Goal: Information Seeking & Learning: Learn about a topic

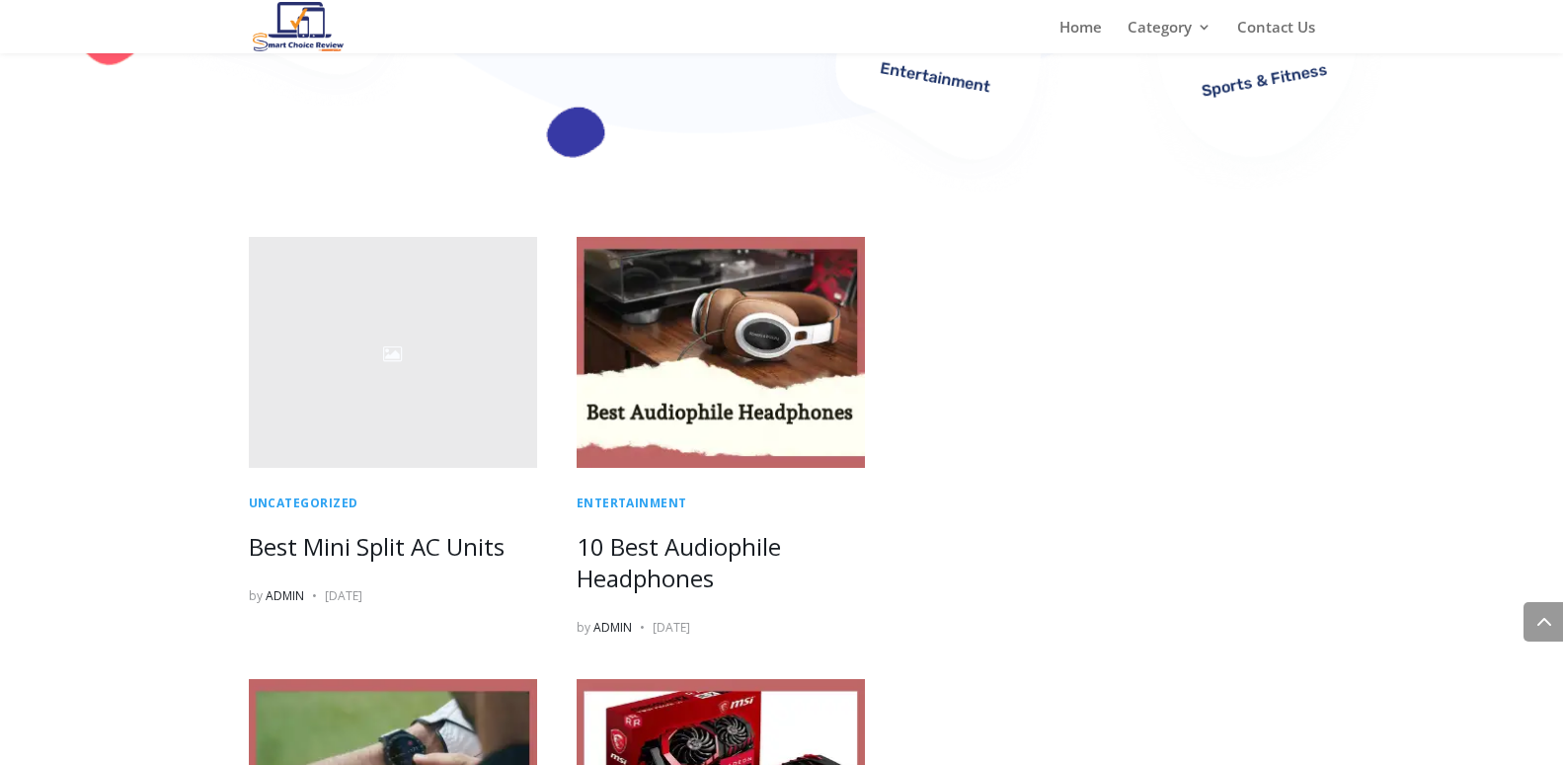
scroll to position [1007, 0]
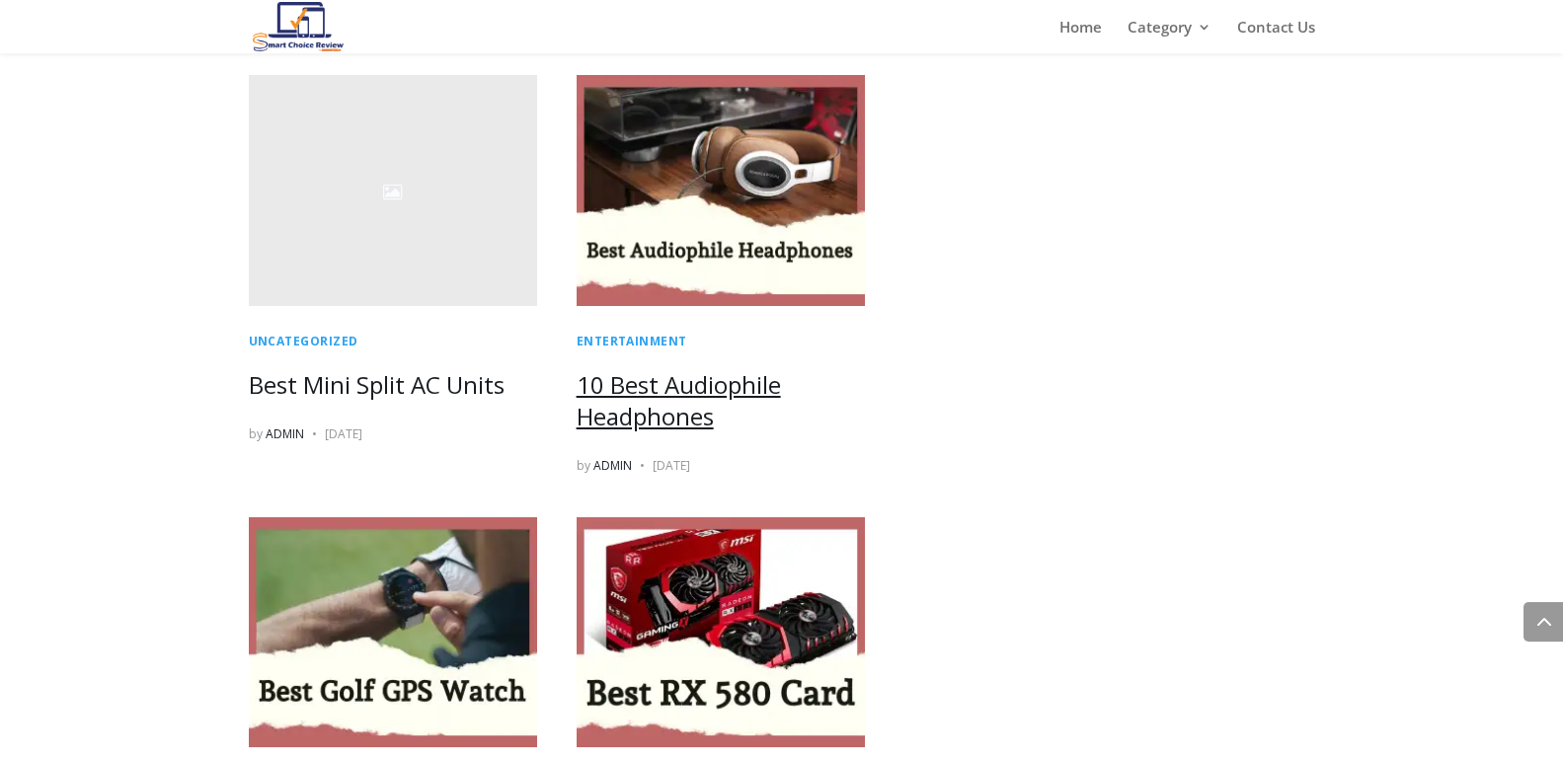
click at [611, 406] on link "10 Best Audiophile Headphones" at bounding box center [679, 400] width 204 height 64
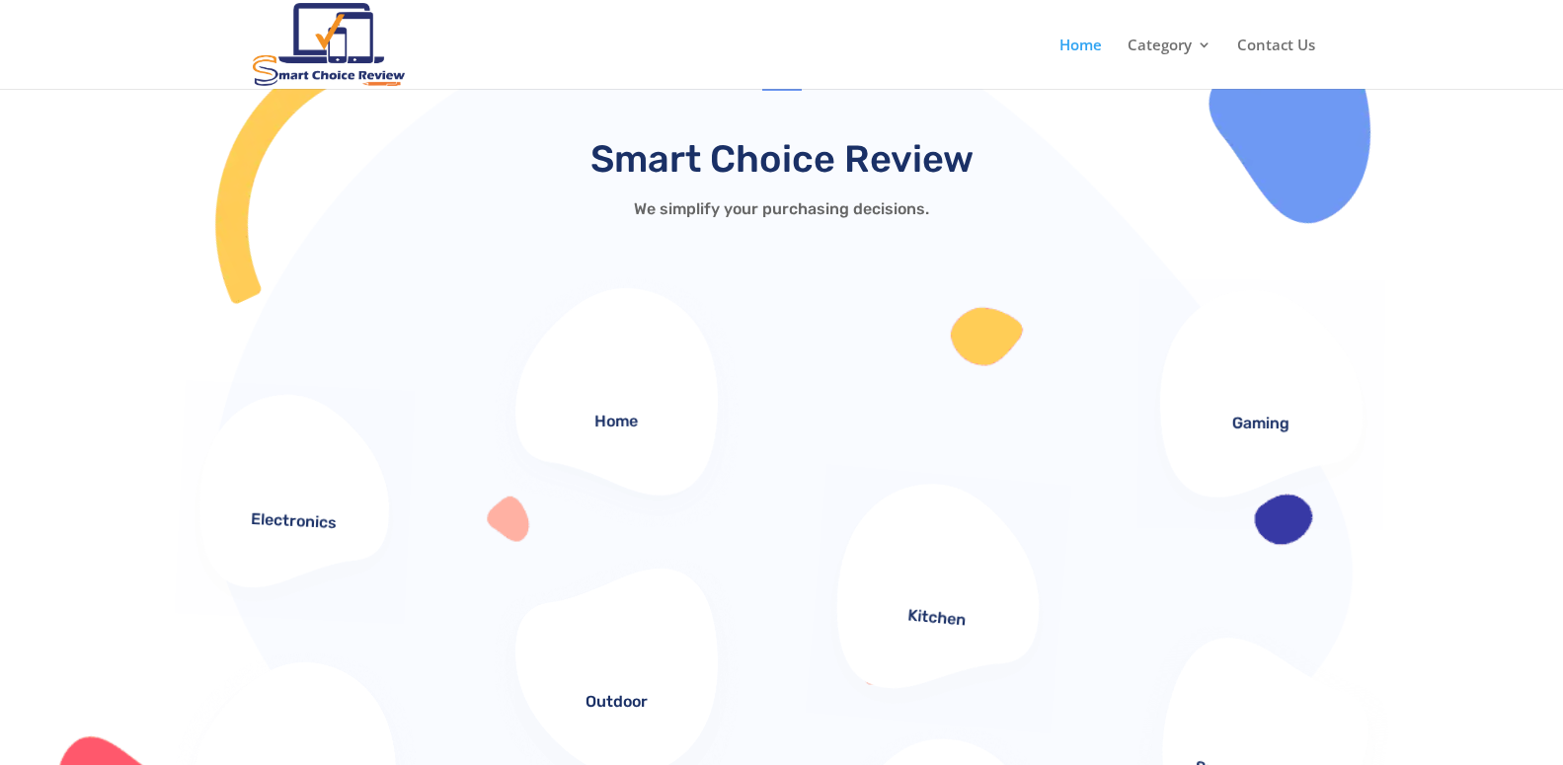
scroll to position [0, 0]
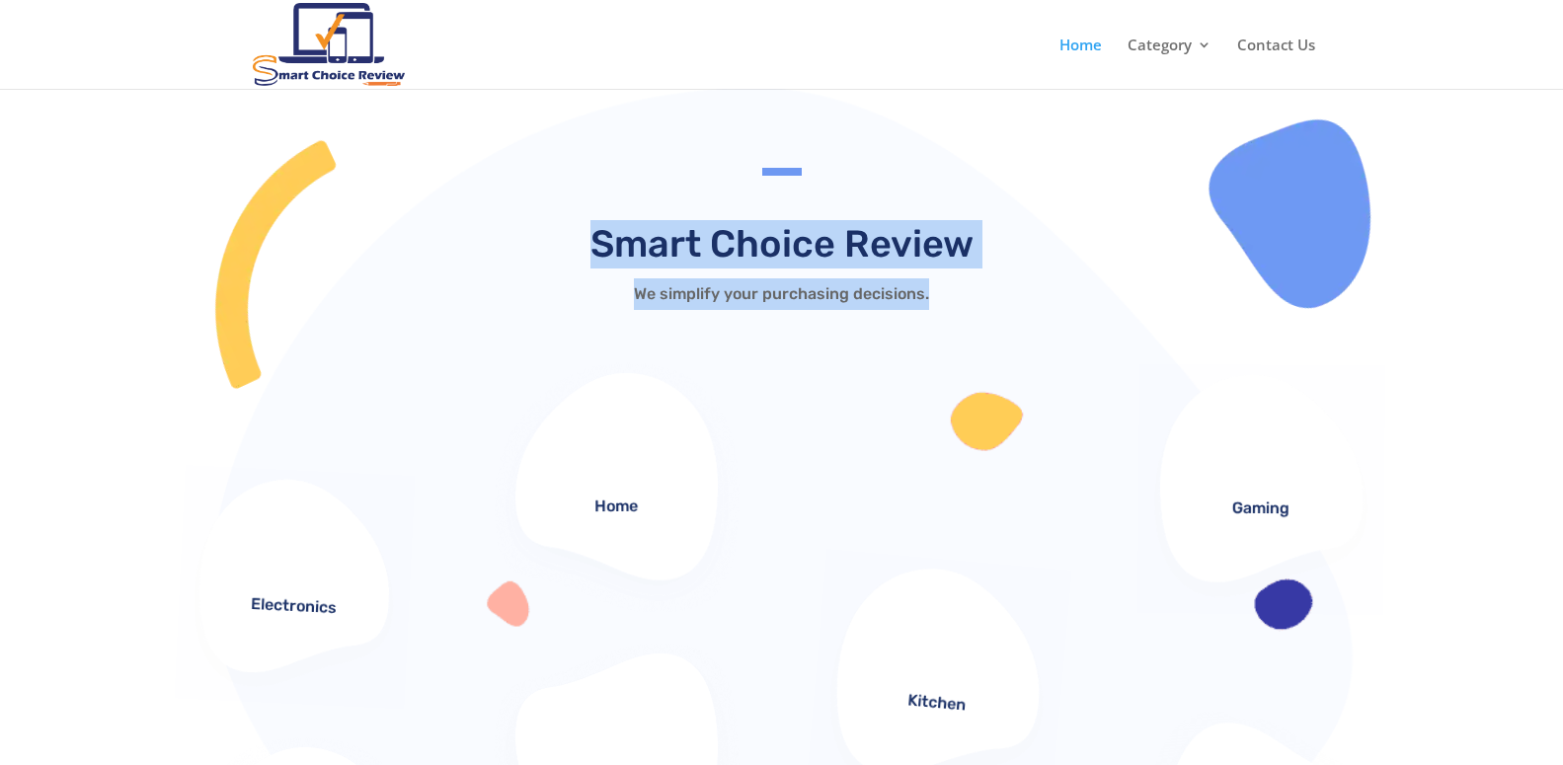
drag, startPoint x: 595, startPoint y: 253, endPoint x: 975, endPoint y: 298, distance: 382.9
click at [975, 298] on div "Smart Choice Review We simplify your purchasing decisions." at bounding box center [782, 265] width 593 height 90
click at [973, 301] on p "We simplify your purchasing decisions." at bounding box center [782, 295] width 593 height 32
drag, startPoint x: 599, startPoint y: 248, endPoint x: 944, endPoint y: 299, distance: 348.5
click at [944, 299] on div "Smart Choice Review We simplify your purchasing decisions." at bounding box center [782, 265] width 593 height 90
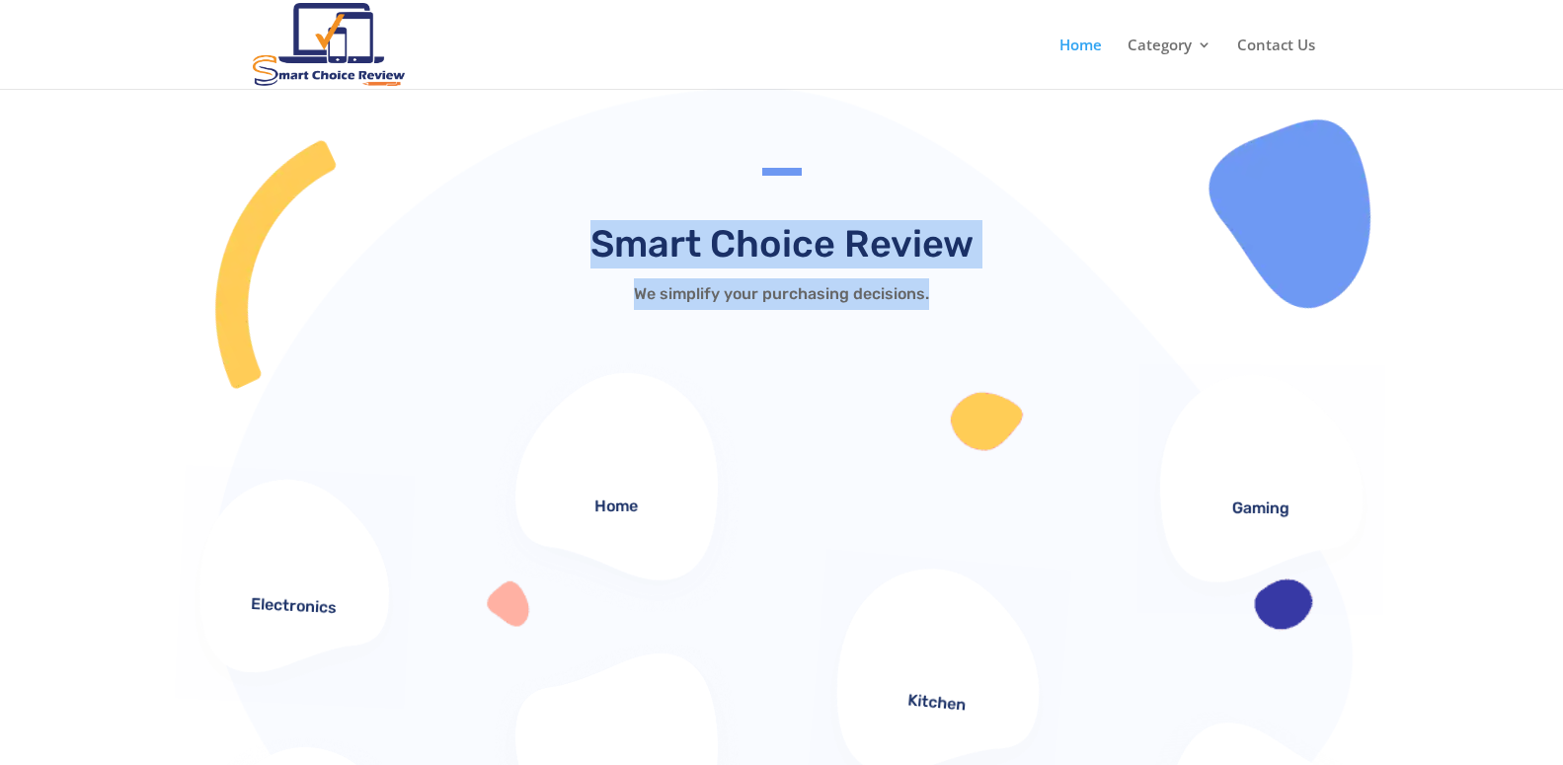
click at [671, 258] on h2 "Smart Choice Review" at bounding box center [782, 249] width 593 height 58
drag, startPoint x: 589, startPoint y: 248, endPoint x: 956, endPoint y: 298, distance: 370.8
click at [956, 298] on div "Smart Choice Review We simplify your purchasing decisions." at bounding box center [782, 265] width 593 height 90
click at [956, 298] on p "We simplify your purchasing decisions." at bounding box center [782, 295] width 593 height 32
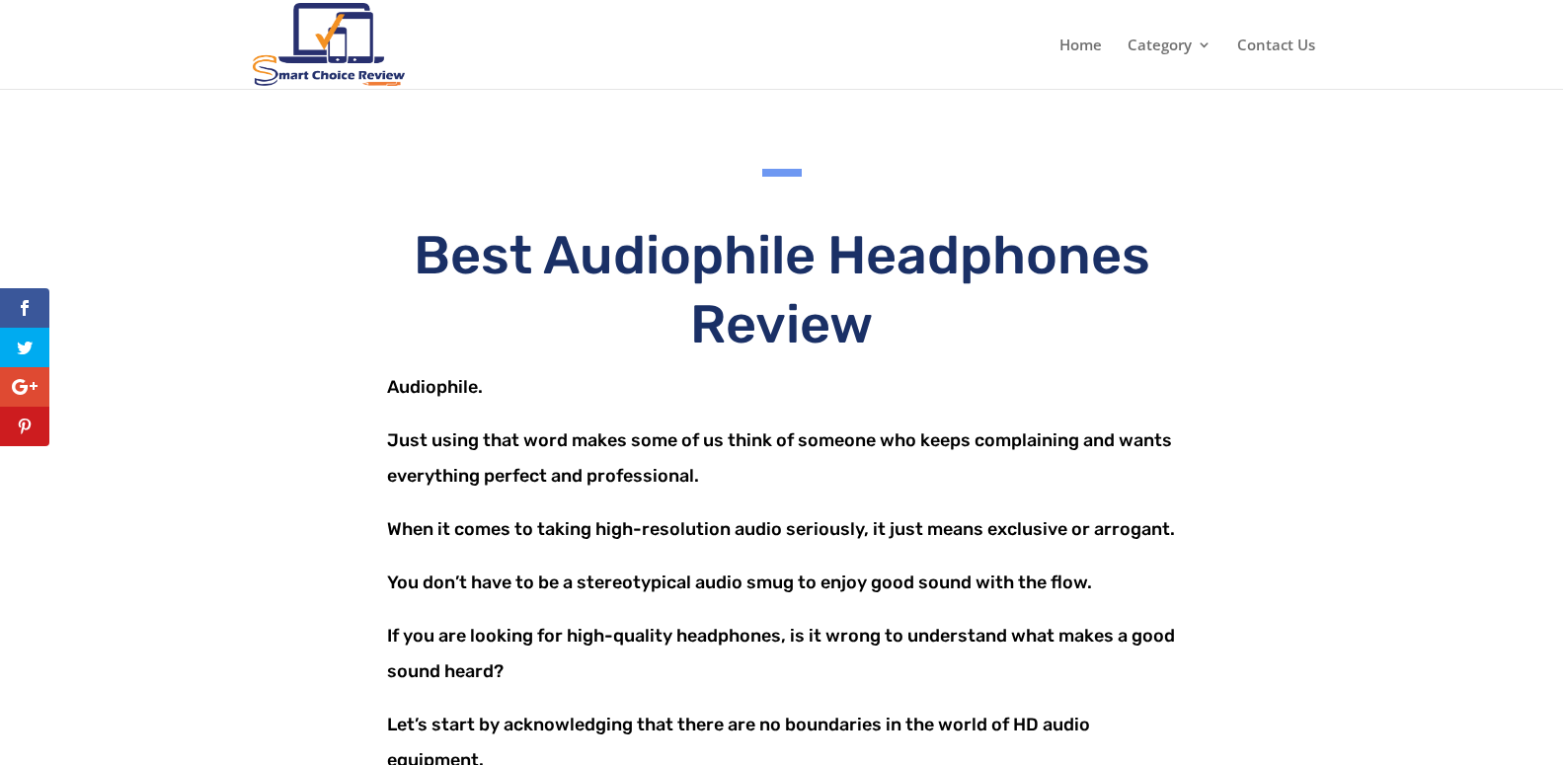
click at [339, 32] on img at bounding box center [329, 45] width 153 height 84
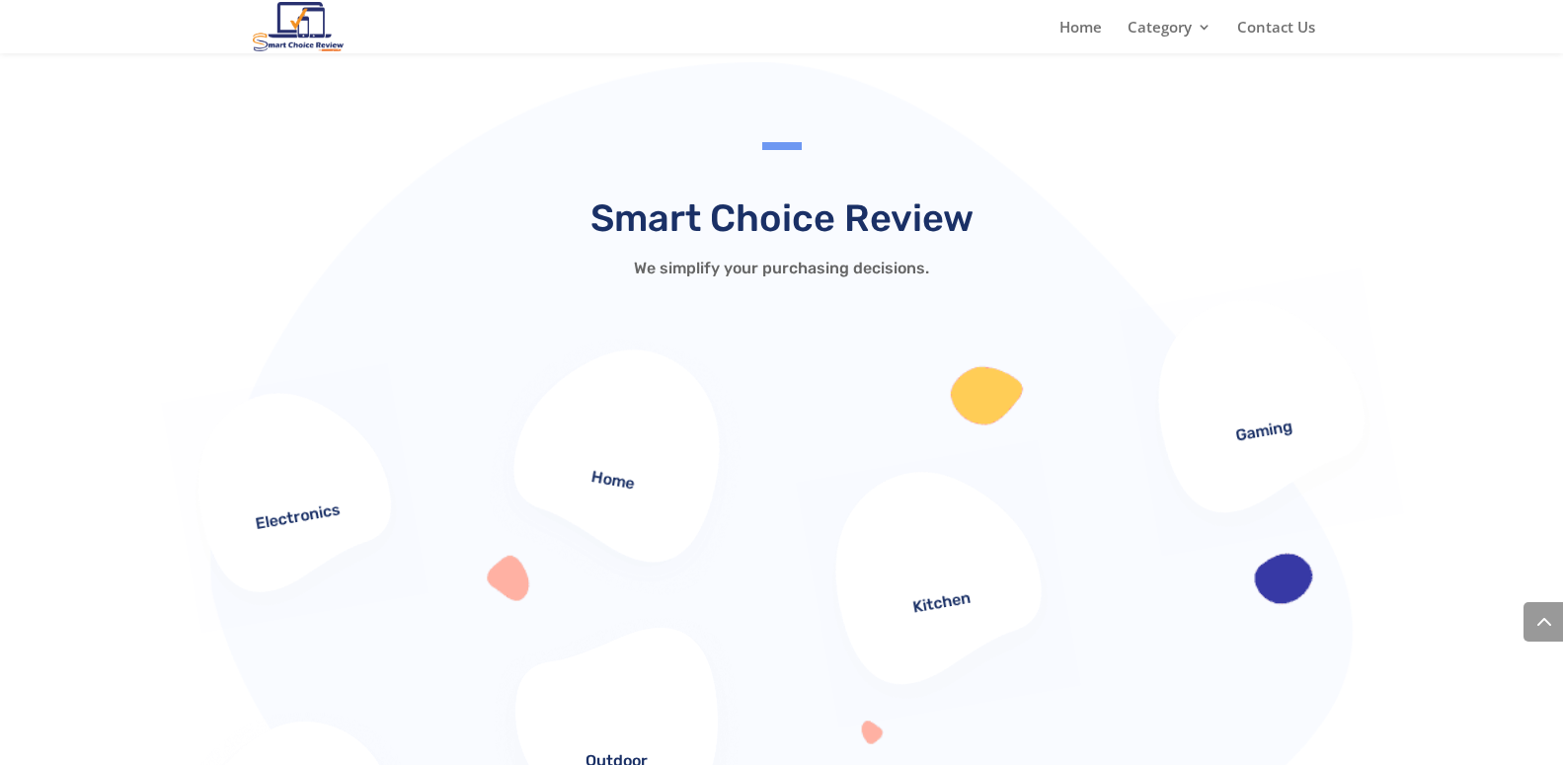
scroll to position [1007, 0]
